Goal: Task Accomplishment & Management: Manage account settings

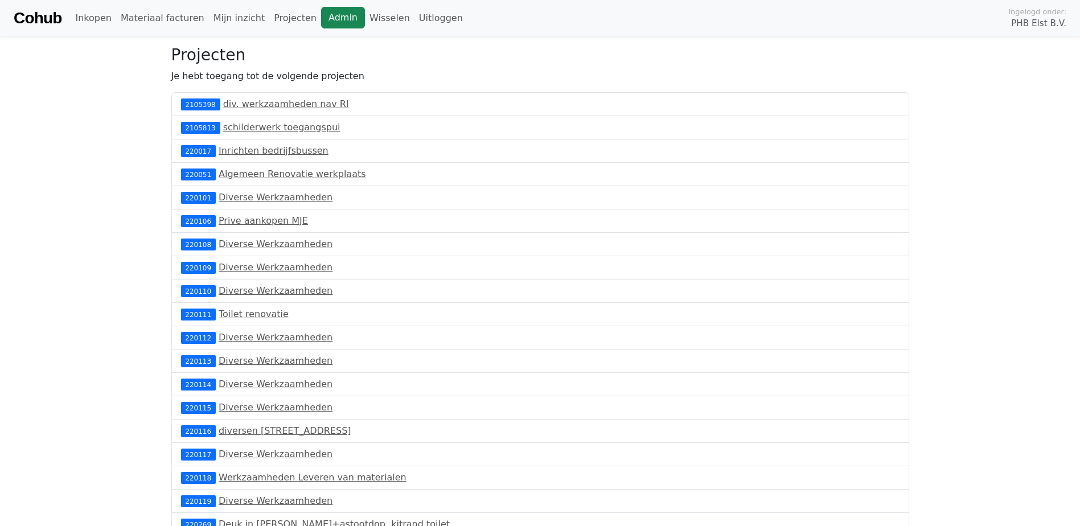
click at [321, 16] on link "Admin" at bounding box center [343, 18] width 44 height 22
click at [172, 17] on link "Materiaal facturen 1" at bounding box center [169, 18] width 106 height 23
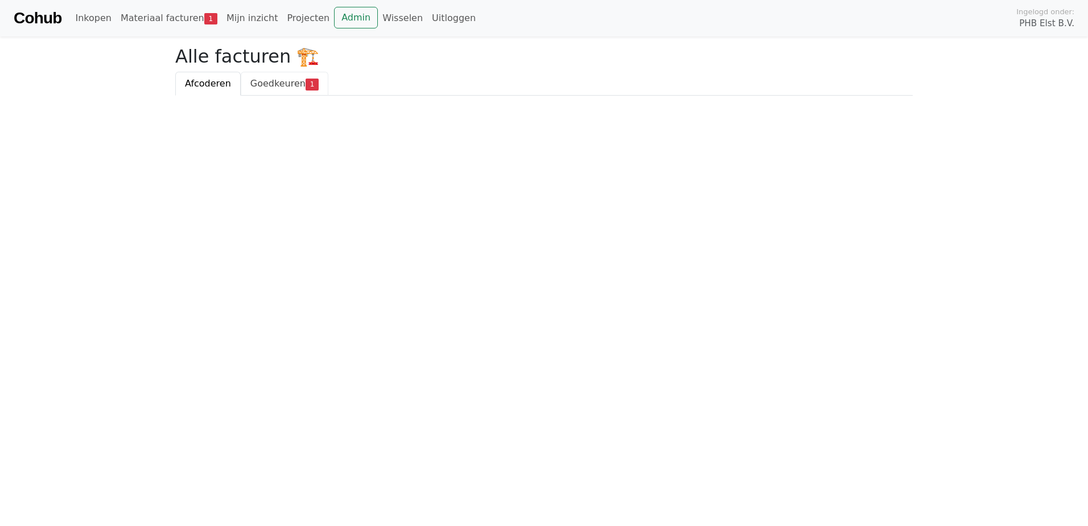
click at [284, 81] on span "Goedkeuren" at bounding box center [277, 83] width 55 height 11
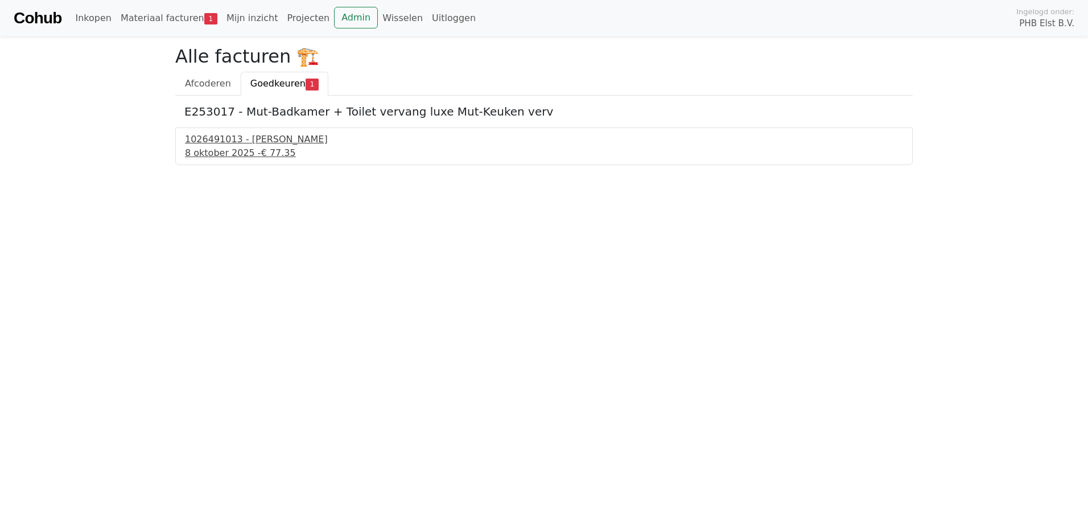
click at [234, 144] on div "1026491013 - Boels Verhuur" at bounding box center [544, 140] width 718 height 14
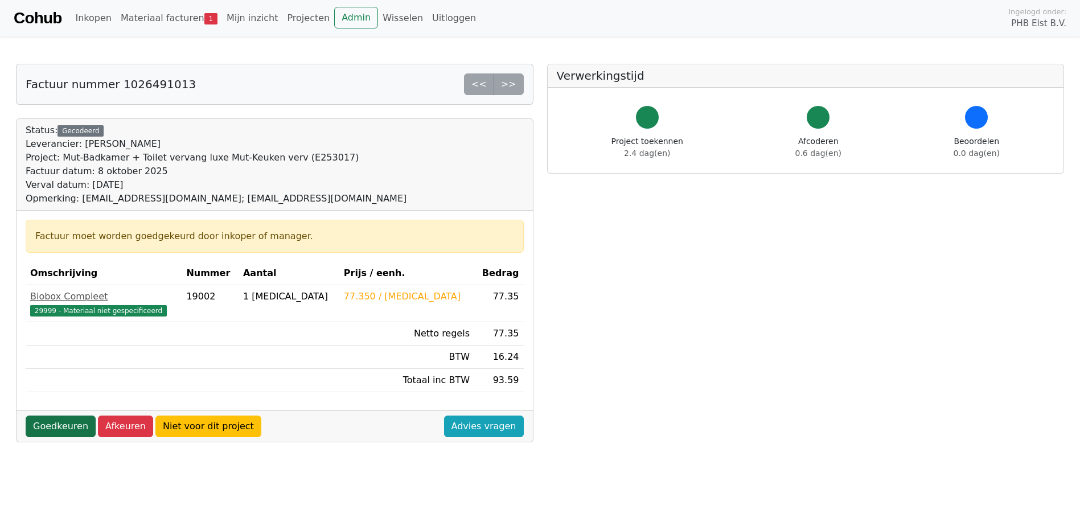
click at [38, 430] on link "Goedkeuren" at bounding box center [61, 426] width 70 height 22
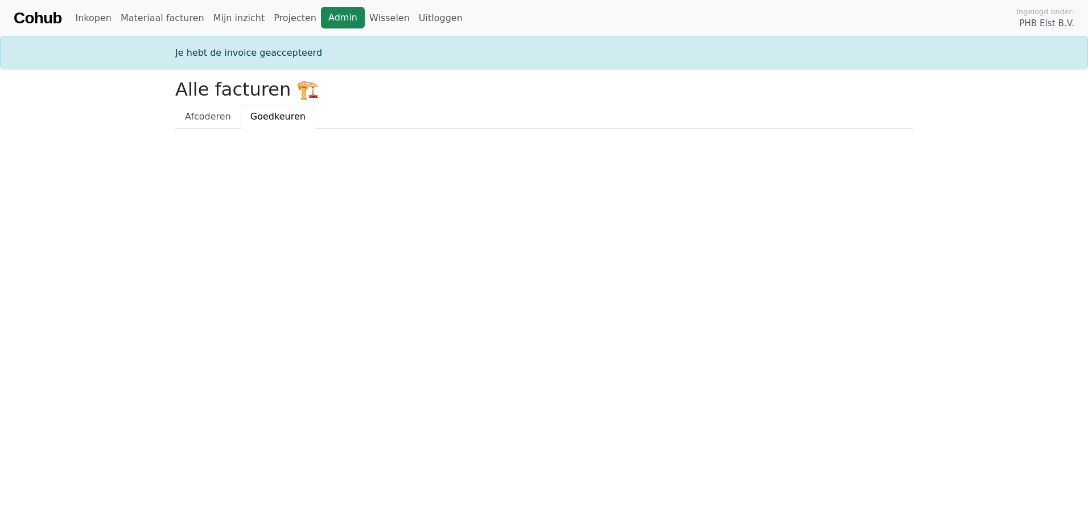
click at [321, 17] on link "Admin" at bounding box center [343, 18] width 44 height 22
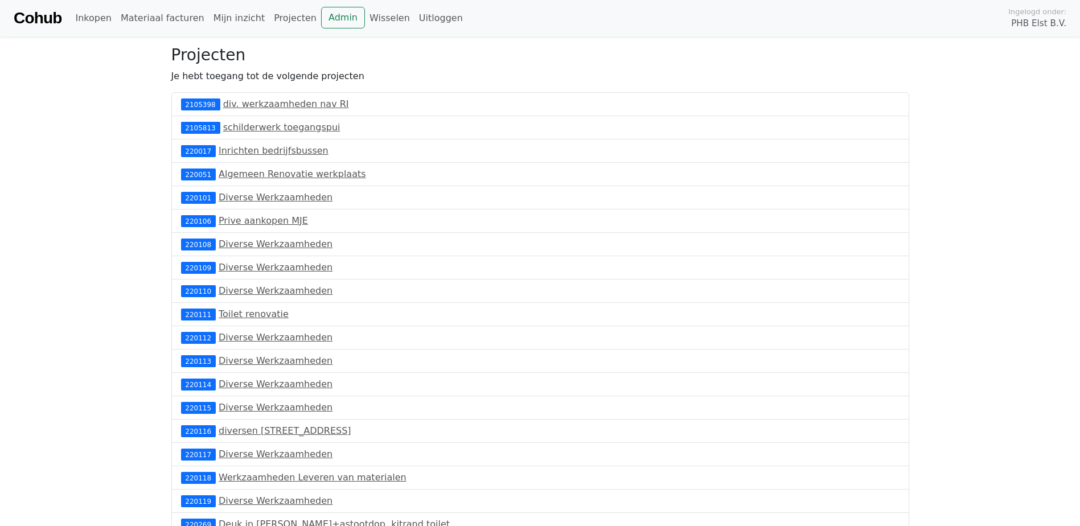
click at [36, 9] on link "Cohub" at bounding box center [38, 18] width 48 height 27
click at [34, 19] on link "Cohub" at bounding box center [38, 18] width 48 height 27
click at [158, 15] on link "Materiaal facturen 1" at bounding box center [169, 18] width 106 height 23
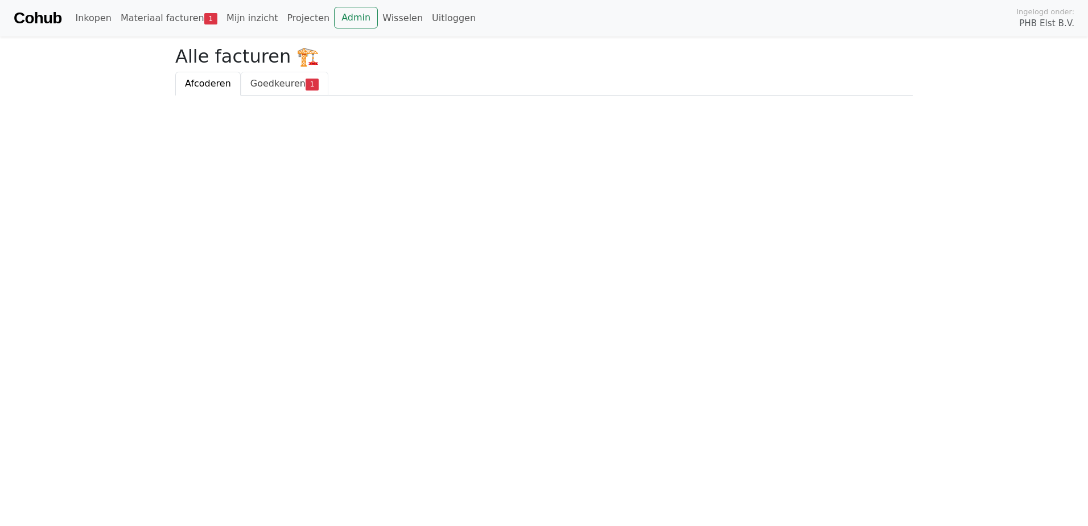
click at [273, 79] on span "Goedkeuren" at bounding box center [277, 83] width 55 height 11
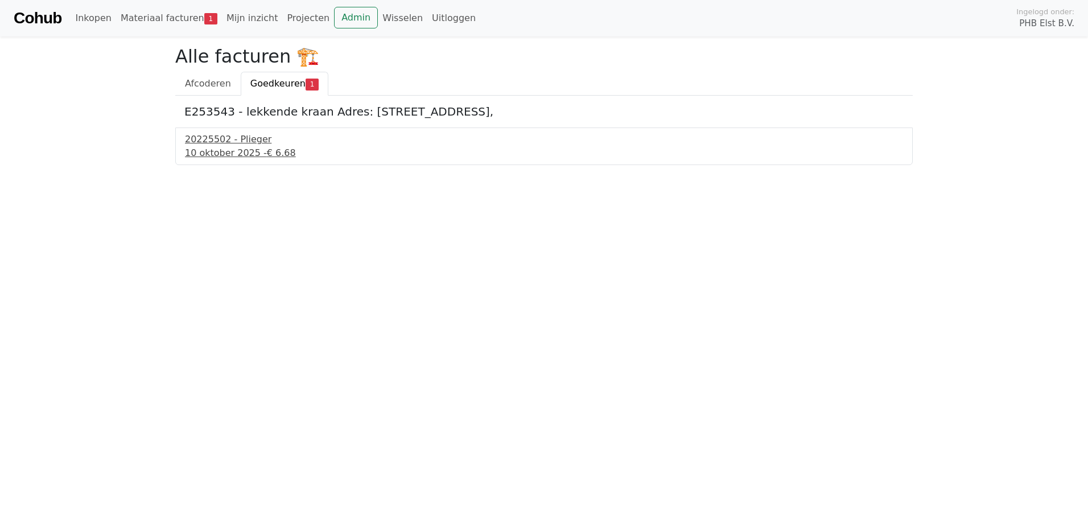
click at [202, 144] on div "20225502 - Plieger" at bounding box center [544, 140] width 718 height 14
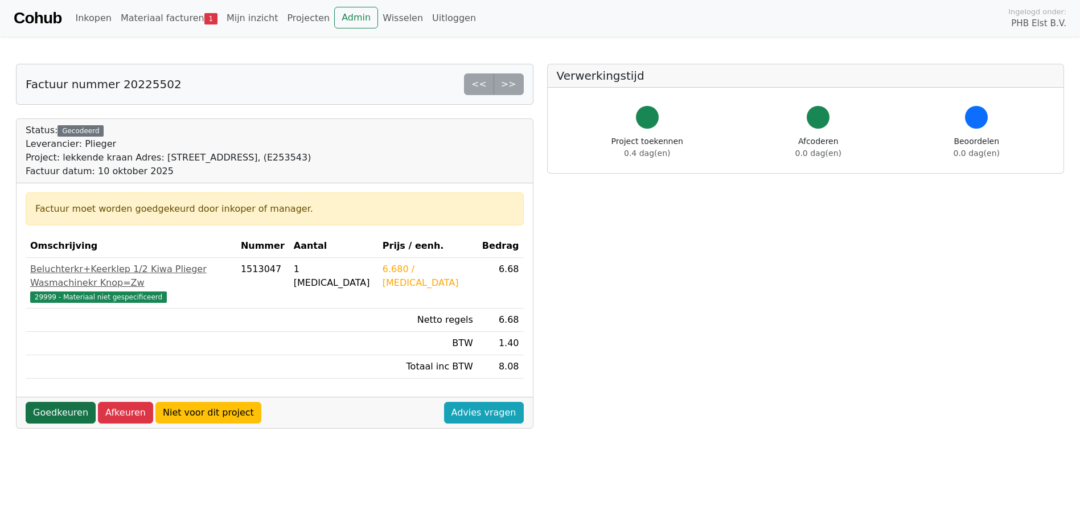
click at [62, 402] on link "Goedkeuren" at bounding box center [61, 413] width 70 height 22
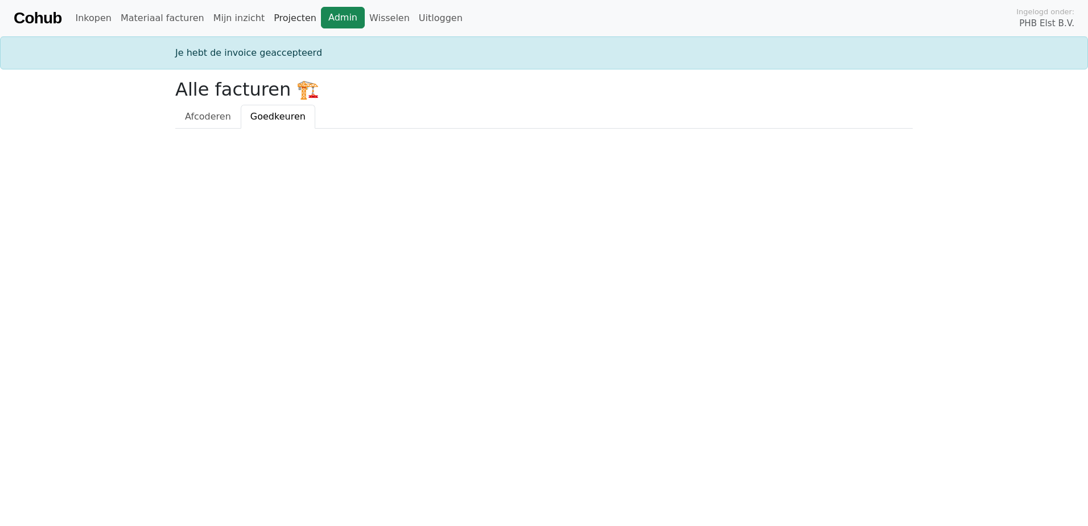
click at [297, 18] on ul "Inkopen Materiaal facturen Mijn inzicht Projecten Admin Wisselen Uitloggen" at bounding box center [269, 18] width 396 height 23
click at [321, 20] on link "Admin" at bounding box center [343, 18] width 44 height 22
